Goal: Information Seeking & Learning: Learn about a topic

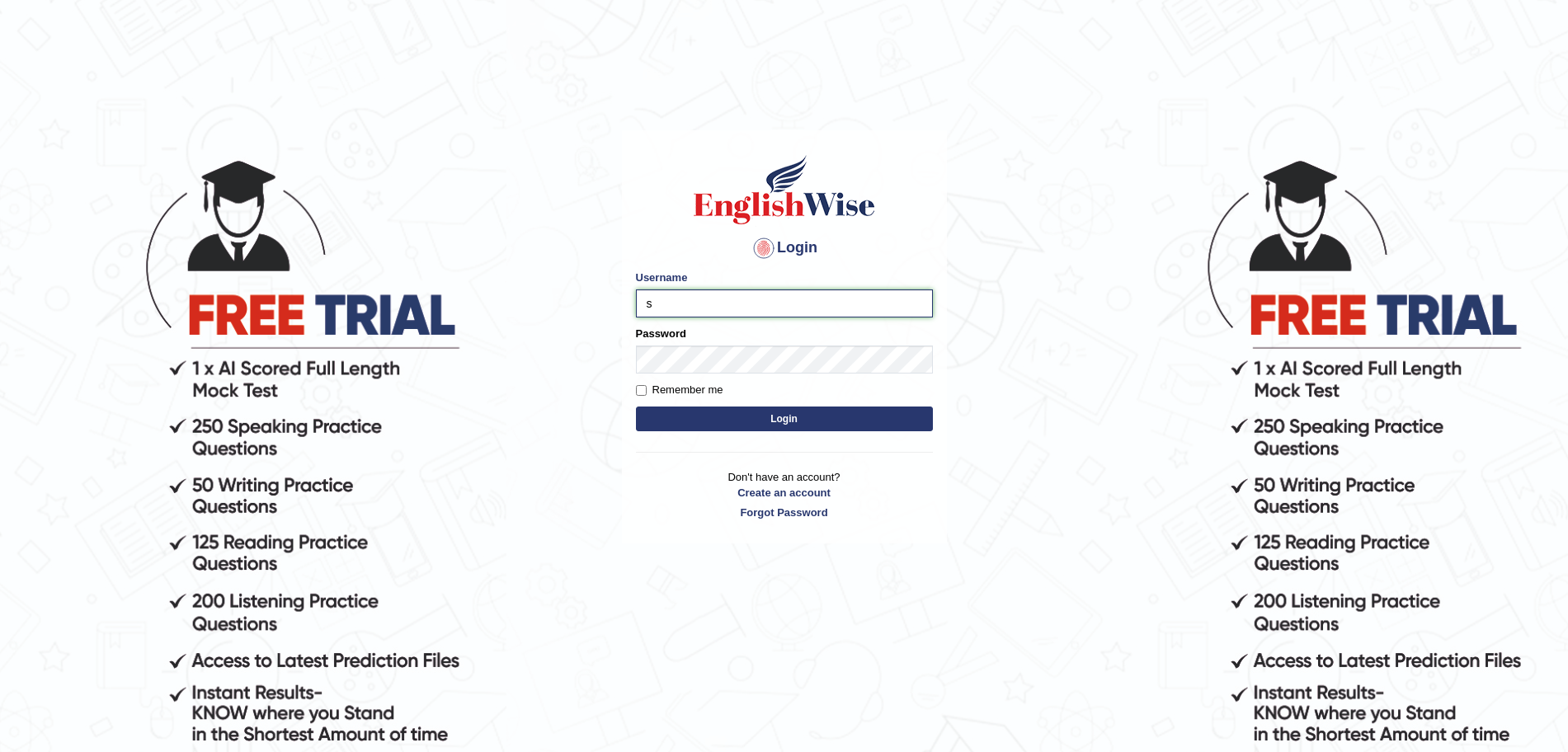
type input "[DEMOGRAPHIC_DATA]"
click at [695, 434] on form "Please fix the following errors: Username surajshrestha100 Password Remember me…" at bounding box center [784, 352] width 297 height 166
click at [667, 416] on button "Login" at bounding box center [784, 419] width 297 height 25
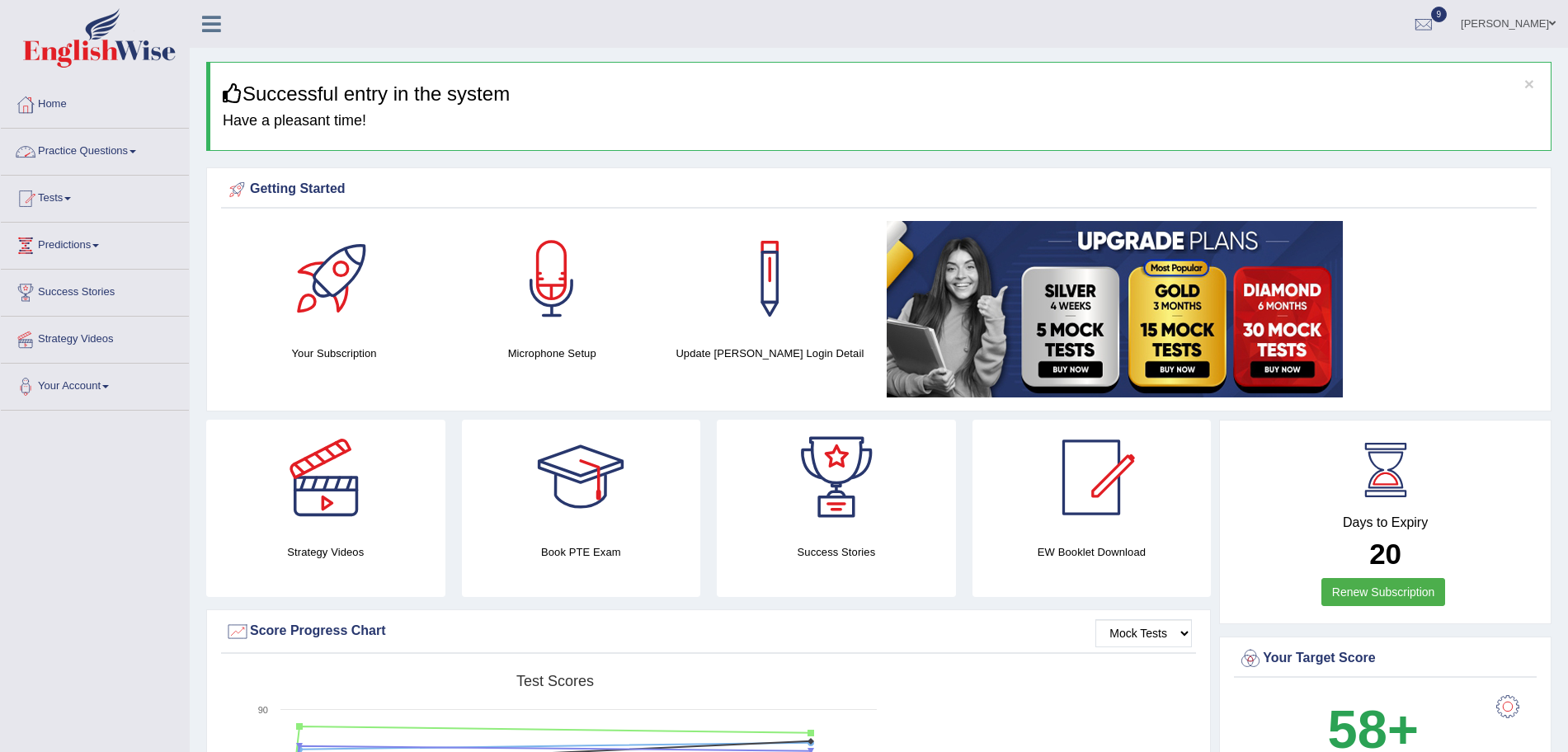
click at [135, 145] on link "Practice Questions" at bounding box center [95, 149] width 188 height 41
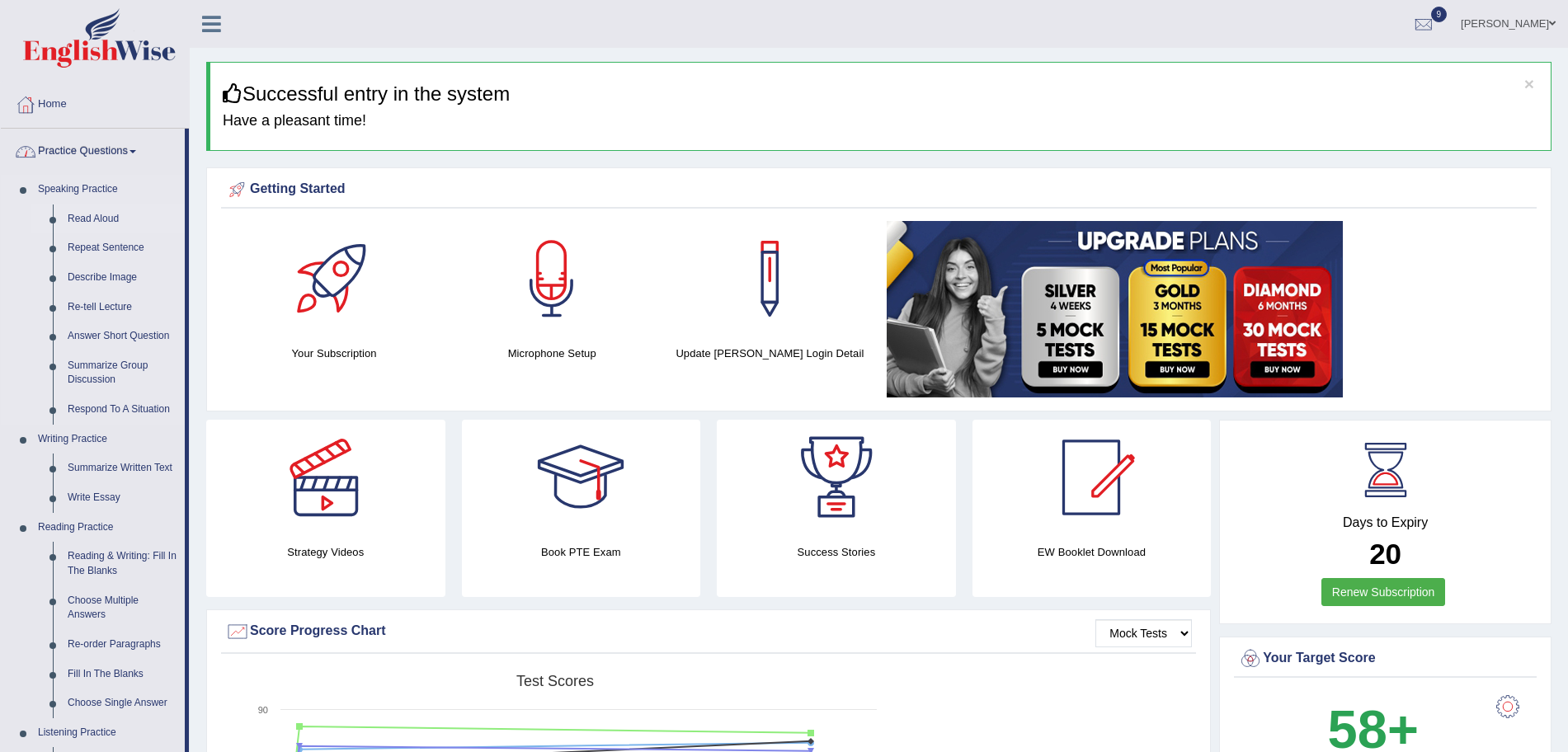
click at [104, 221] on link "Read Aloud" at bounding box center [122, 220] width 125 height 30
